Goal: Task Accomplishment & Management: Manage account settings

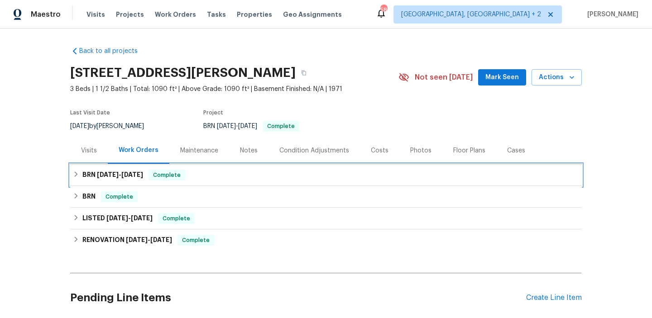
click at [107, 177] on span "[DATE]" at bounding box center [108, 175] width 22 height 6
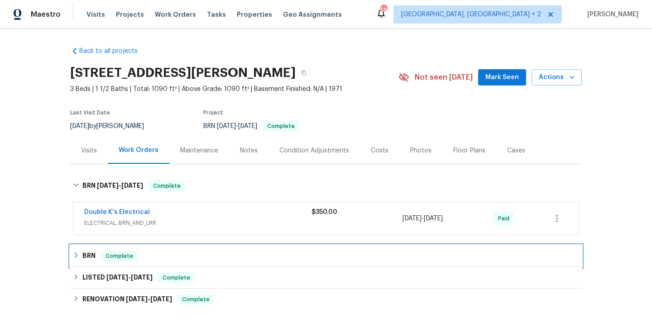
click at [143, 254] on div "BRN Complete" at bounding box center [326, 256] width 506 height 11
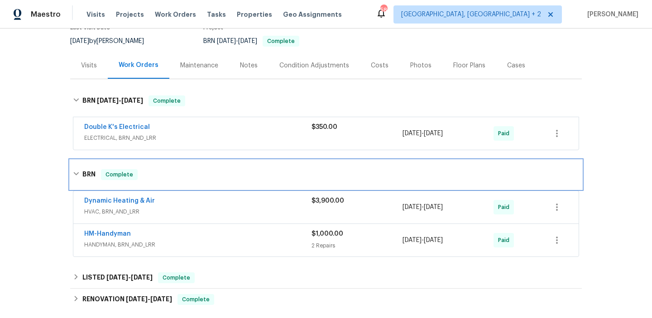
scroll to position [91, 0]
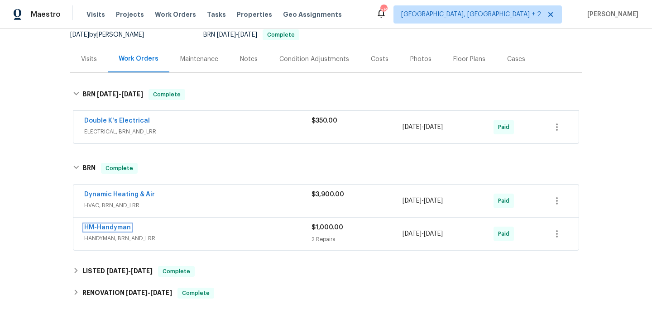
click at [116, 226] on link "HM-Handyman" at bounding box center [107, 228] width 47 height 6
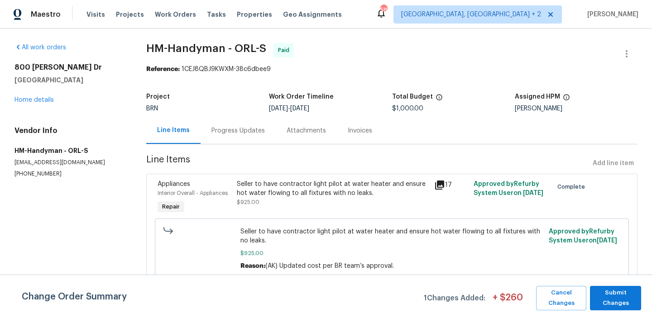
scroll to position [63, 0]
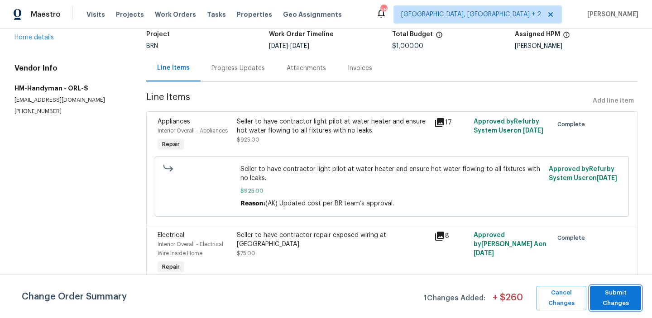
click at [610, 295] on span "Submit Changes" at bounding box center [615, 298] width 42 height 21
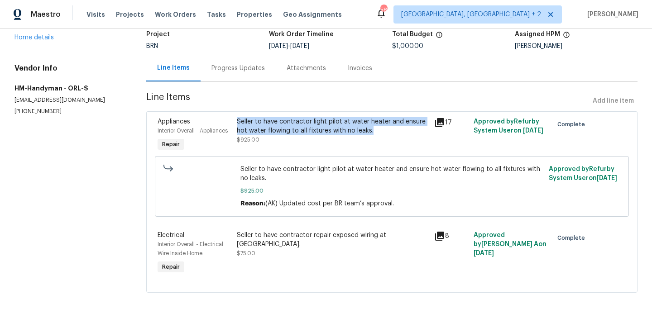
drag, startPoint x: 237, startPoint y: 119, endPoint x: 374, endPoint y: 128, distance: 137.9
click at [374, 128] on div "Seller to have contractor light pilot at water heater and ensure hot water flow…" at bounding box center [333, 126] width 192 height 18
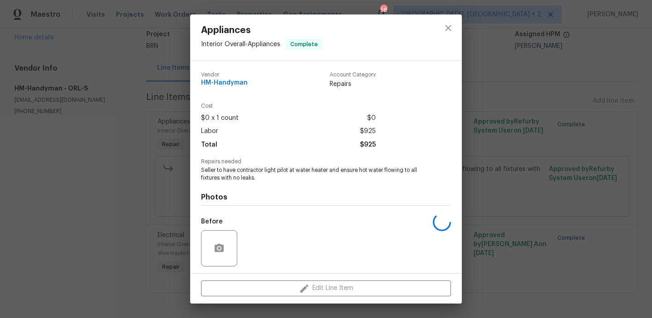
copy div "Seller to have contractor light pilot at water heater and ensure hot water flow…"
click at [311, 167] on span "Seller to have contractor light pilot at water heater and ensure hot water flow…" at bounding box center [313, 174] width 225 height 15
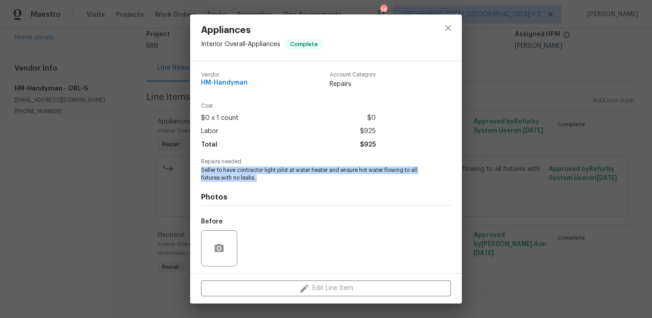
copy span "Seller to have contractor light pilot at water heater and ensure hot water flow…"
click at [120, 190] on div "Appliances Interior Overall - Appliances Complete Vendor HM-Handyman Account Ca…" at bounding box center [326, 159] width 652 height 318
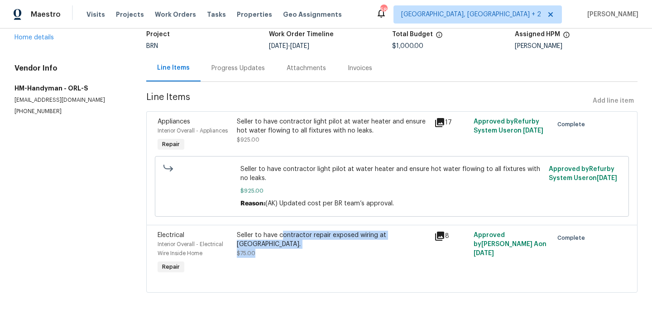
drag, startPoint x: 283, startPoint y: 239, endPoint x: 355, endPoint y: 356, distance: 138.0
click at [355, 318] on html "Maestro Visits Projects Work Orders Tasks Properties Geo Assignments 58 Albuque…" at bounding box center [326, 159] width 652 height 318
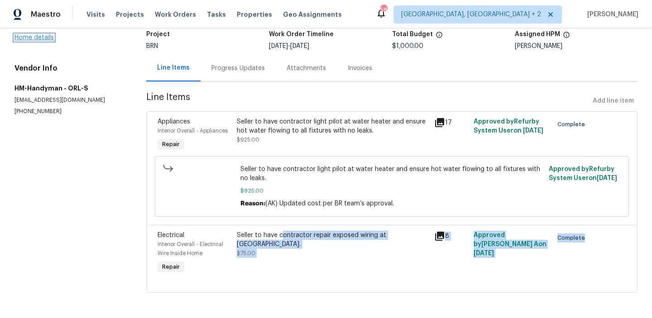
click at [22, 36] on link "Home details" at bounding box center [33, 37] width 39 height 6
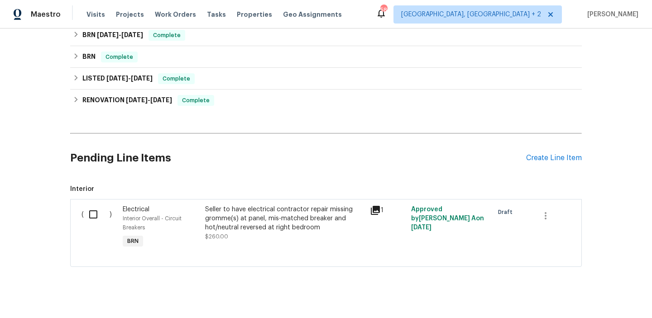
scroll to position [151, 0]
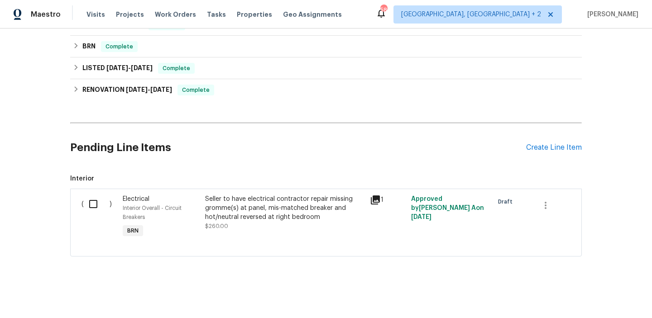
click at [93, 206] on input "checkbox" at bounding box center [97, 204] width 26 height 19
checkbox input "true"
click at [596, 296] on span "Create Work Order" at bounding box center [600, 295] width 60 height 11
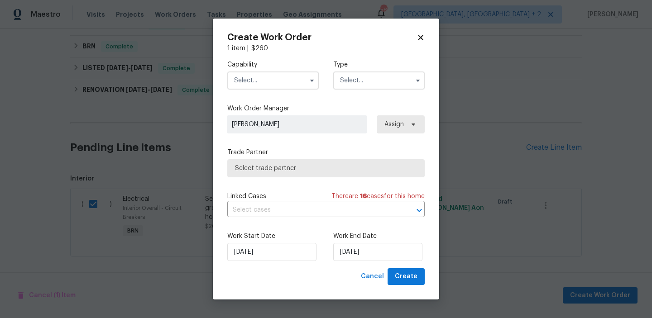
click at [348, 86] on input "text" at bounding box center [378, 81] width 91 height 18
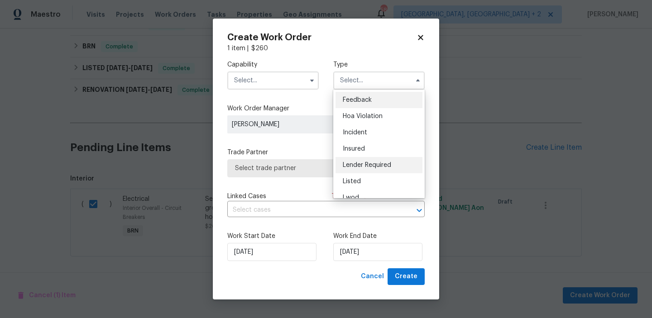
click at [385, 169] on div "Lender Required" at bounding box center [378, 165] width 87 height 16
type input "Lender Required"
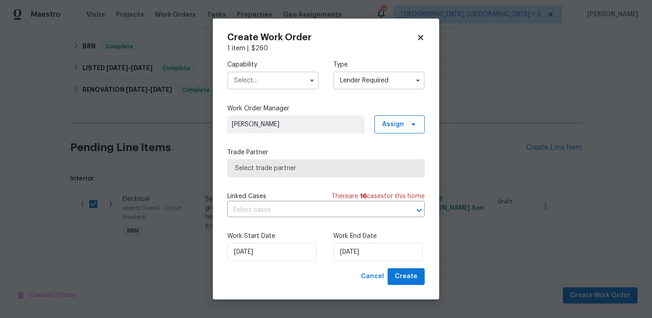
click at [303, 80] on input "text" at bounding box center [272, 81] width 91 height 18
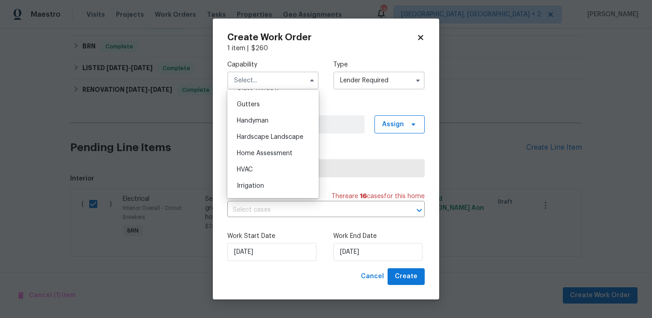
scroll to position [478, 0]
click at [269, 120] on div "Handyman" at bounding box center [273, 120] width 87 height 16
type input "Handyman"
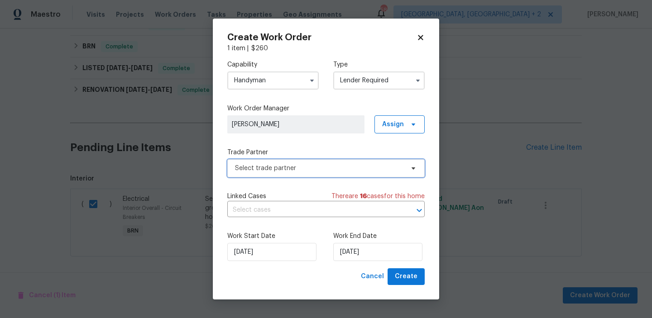
click at [390, 164] on span "Select trade partner" at bounding box center [319, 168] width 169 height 9
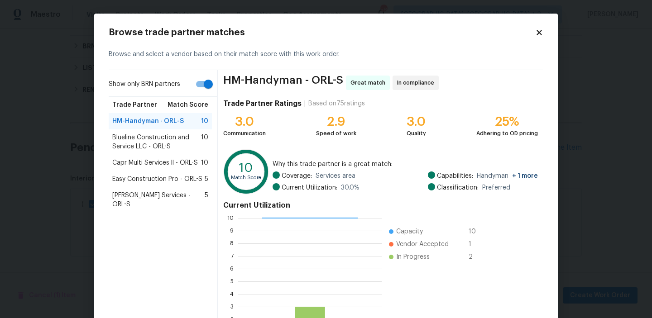
scroll to position [81, 0]
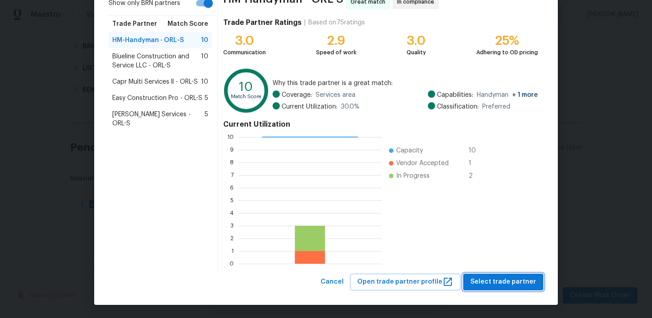
click at [496, 280] on span "Select trade partner" at bounding box center [503, 282] width 66 height 11
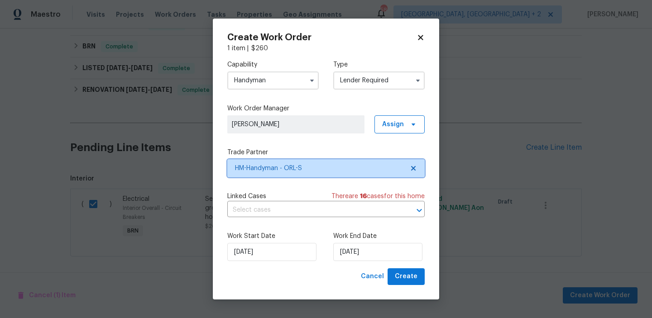
scroll to position [0, 0]
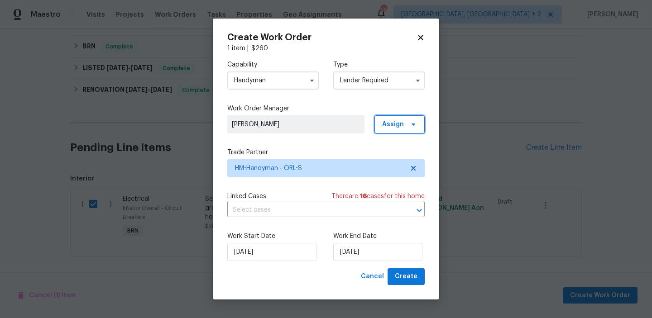
click at [406, 129] on span "Assign" at bounding box center [399, 124] width 50 height 18
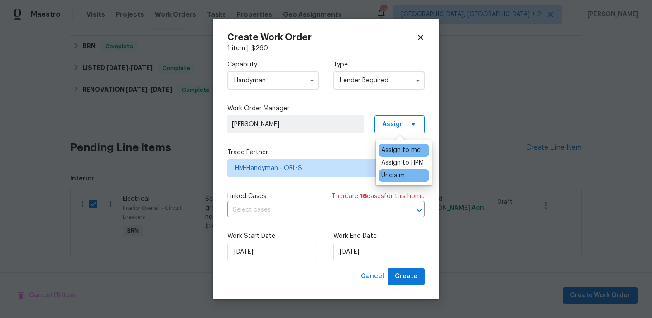
click at [418, 175] on div "Unclaim" at bounding box center [403, 175] width 51 height 13
click at [398, 174] on div "Unclaim" at bounding box center [393, 175] width 24 height 9
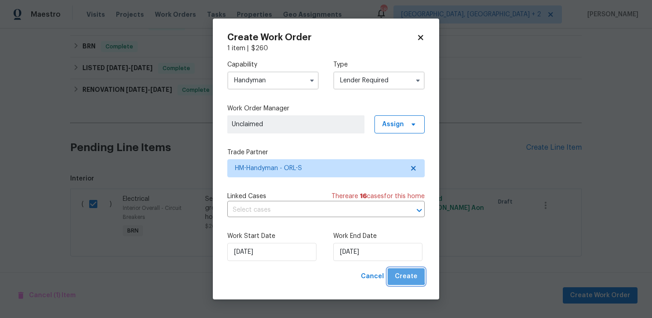
click at [407, 276] on span "Create" at bounding box center [406, 276] width 23 height 11
checkbox input "false"
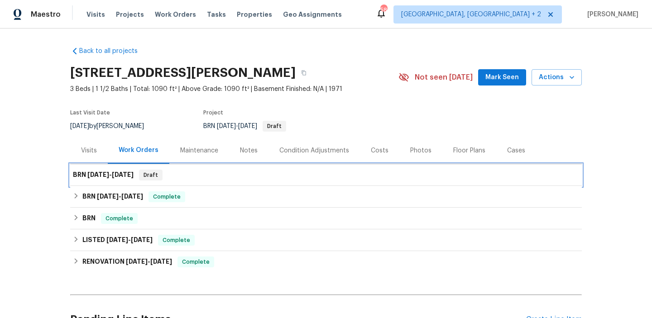
click at [129, 177] on span "[DATE]" at bounding box center [123, 175] width 22 height 6
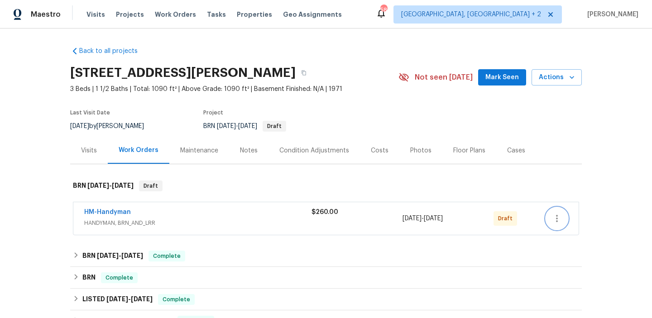
click at [555, 211] on button "button" at bounding box center [557, 219] width 22 height 22
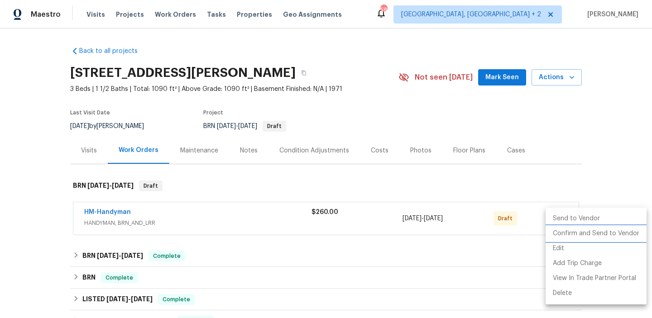
click at [597, 236] on li "Confirm and Send to Vendor" at bounding box center [596, 233] width 101 height 15
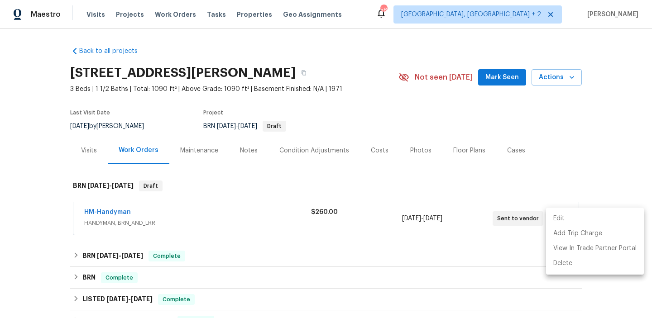
click at [248, 204] on div at bounding box center [326, 159] width 652 height 318
click at [114, 208] on span "HM-Handyman" at bounding box center [107, 212] width 47 height 9
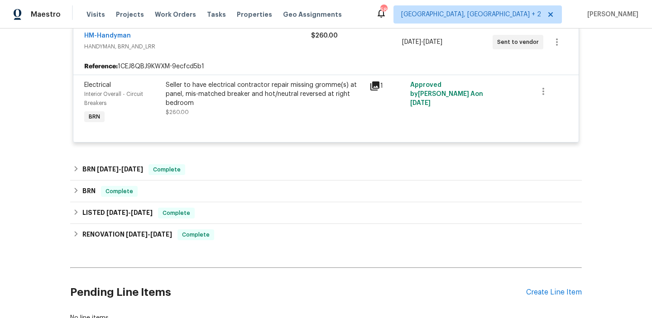
scroll to position [218, 0]
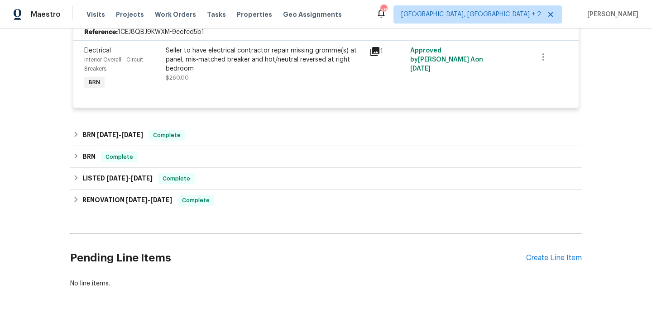
click at [287, 55] on div "Seller to have electrical contractor repair missing gromme(s) at panel, mis-mat…" at bounding box center [265, 59] width 198 height 27
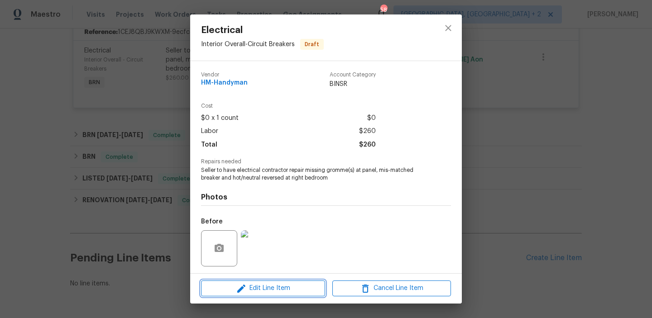
click at [288, 287] on span "Edit Line Item" at bounding box center [263, 288] width 119 height 11
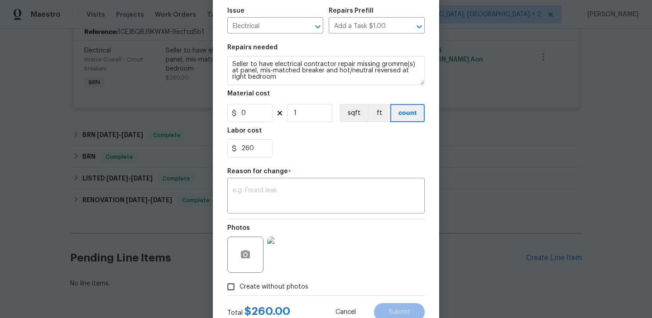
scroll to position [53, 0]
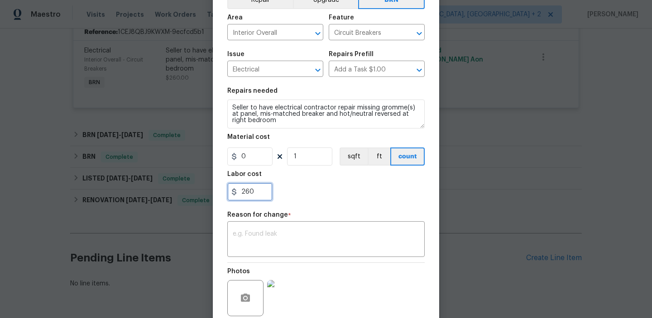
drag, startPoint x: 255, startPoint y: 191, endPoint x: 239, endPoint y: 190, distance: 15.9
click at [239, 190] on input "260" at bounding box center [249, 192] width 45 height 18
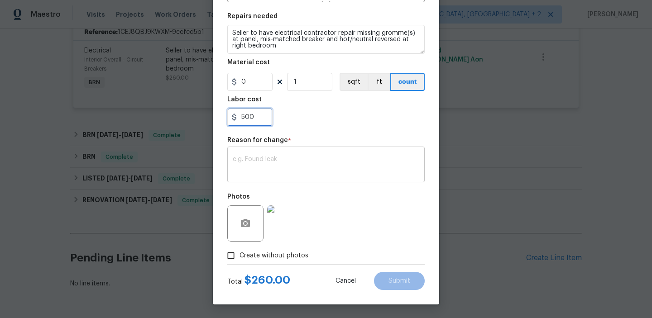
type input "500"
click at [279, 151] on div "x ​" at bounding box center [325, 166] width 197 height 34
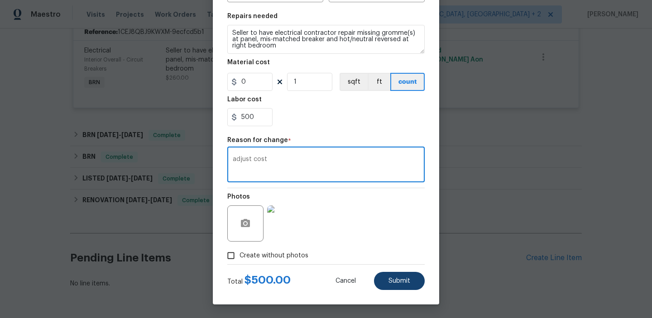
type textarea "adjust cost"
click at [390, 281] on span "Submit" at bounding box center [399, 281] width 22 height 7
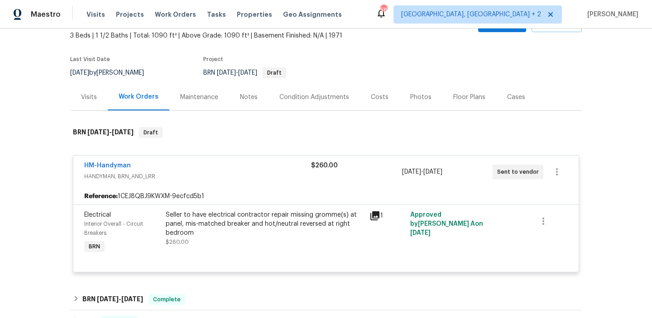
scroll to position [33, 0]
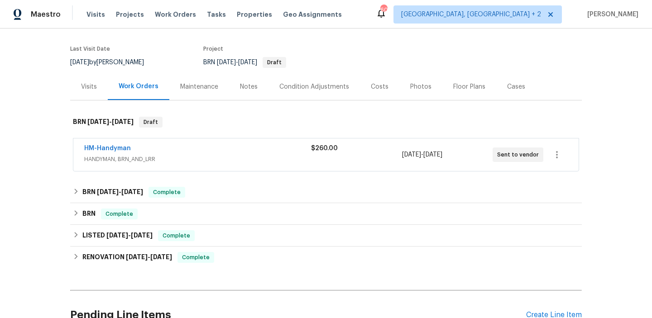
scroll to position [68, 0]
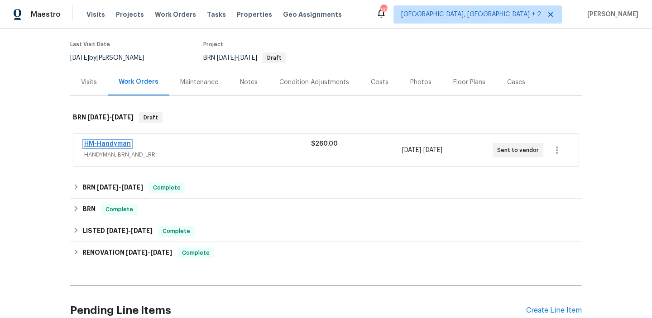
click at [117, 142] on link "HM-Handyman" at bounding box center [107, 144] width 47 height 6
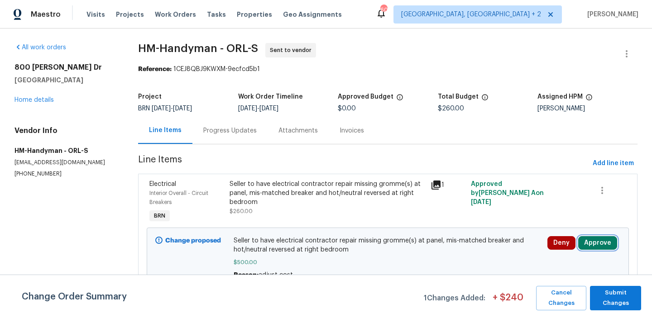
click at [586, 242] on button "Approve" at bounding box center [597, 243] width 39 height 14
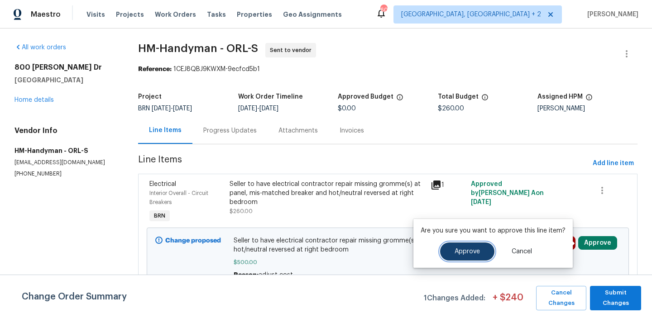
click at [459, 247] on button "Approve" at bounding box center [467, 252] width 54 height 18
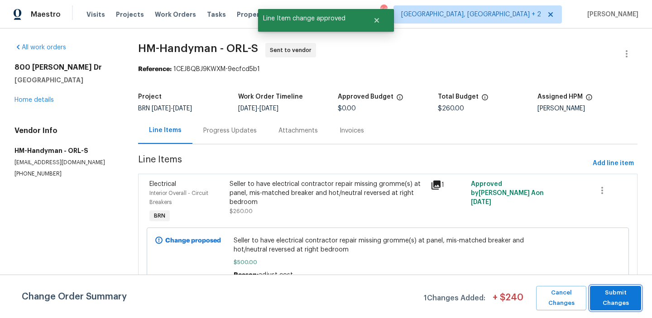
click at [608, 299] on span "Submit Changes" at bounding box center [615, 298] width 42 height 21
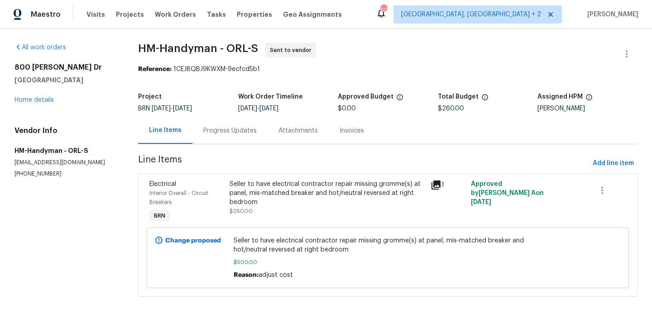
scroll to position [5, 0]
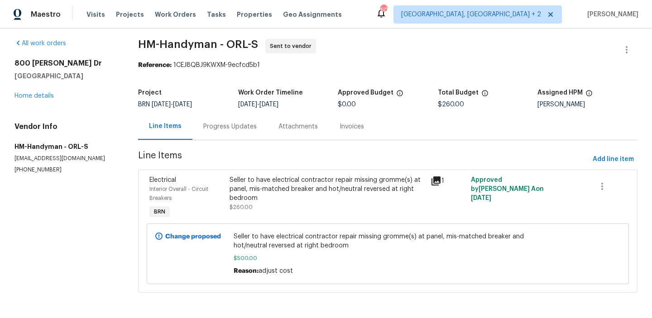
click at [158, 236] on icon at bounding box center [158, 236] width 7 height 7
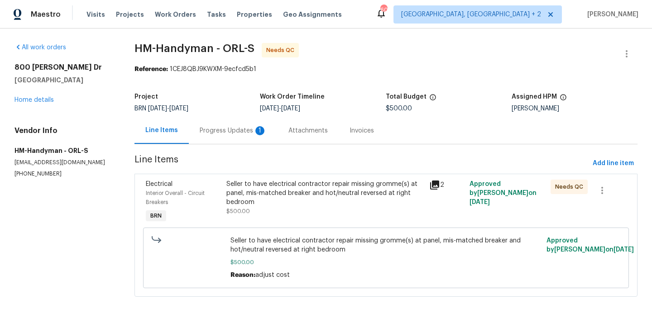
click at [236, 130] on div "Progress Updates 1" at bounding box center [233, 130] width 67 height 9
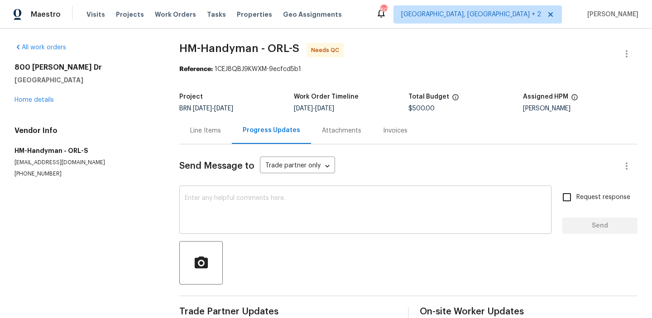
scroll to position [53, 0]
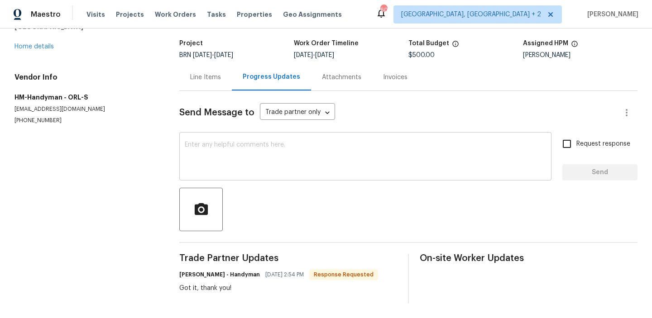
click at [249, 153] on textarea at bounding box center [365, 158] width 361 height 32
click at [37, 49] on link "Home details" at bounding box center [33, 46] width 39 height 6
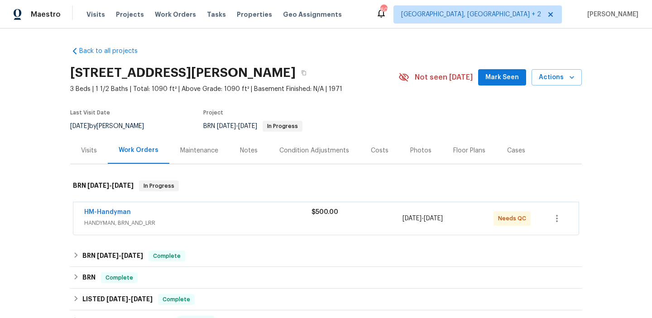
click at [142, 215] on div "HM-Handyman" at bounding box center [197, 213] width 227 height 11
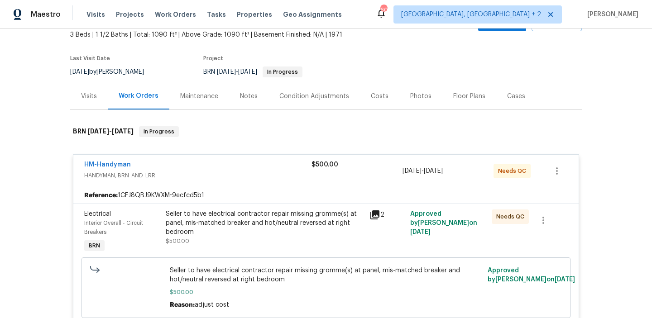
scroll to position [125, 0]
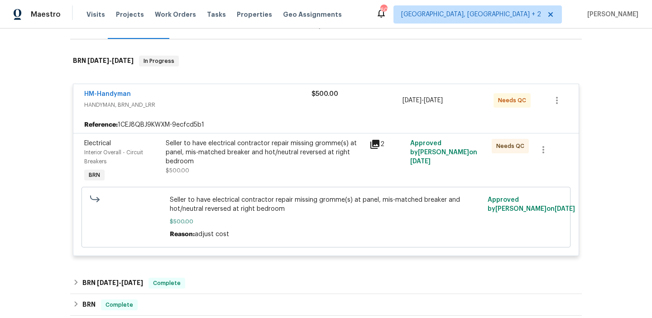
click at [506, 148] on span "Needs QC" at bounding box center [512, 146] width 32 height 9
click at [421, 166] on div "Approved by Shelton Simon on 9/19/2025" at bounding box center [447, 161] width 81 height 51
click at [302, 144] on div "Seller to have electrical contractor repair missing gromme(s) at panel, mis-mat…" at bounding box center [265, 152] width 198 height 27
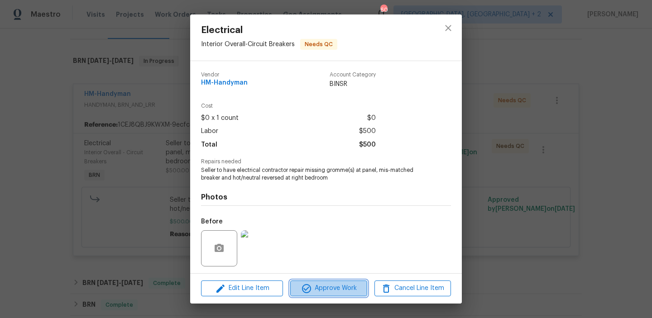
click at [314, 292] on span "Approve Work" at bounding box center [328, 288] width 71 height 11
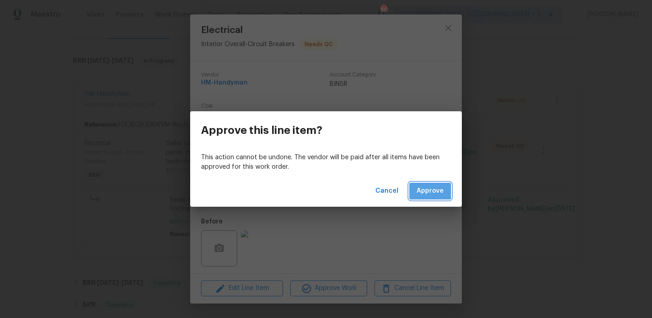
click at [427, 191] on span "Approve" at bounding box center [429, 191] width 27 height 11
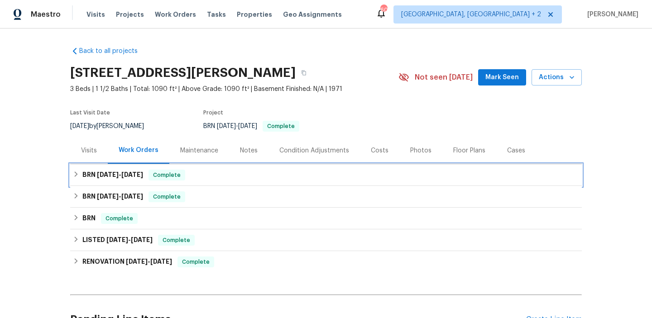
click at [97, 175] on span "[DATE]" at bounding box center [108, 175] width 22 height 6
